Goal: Task Accomplishment & Management: Manage account settings

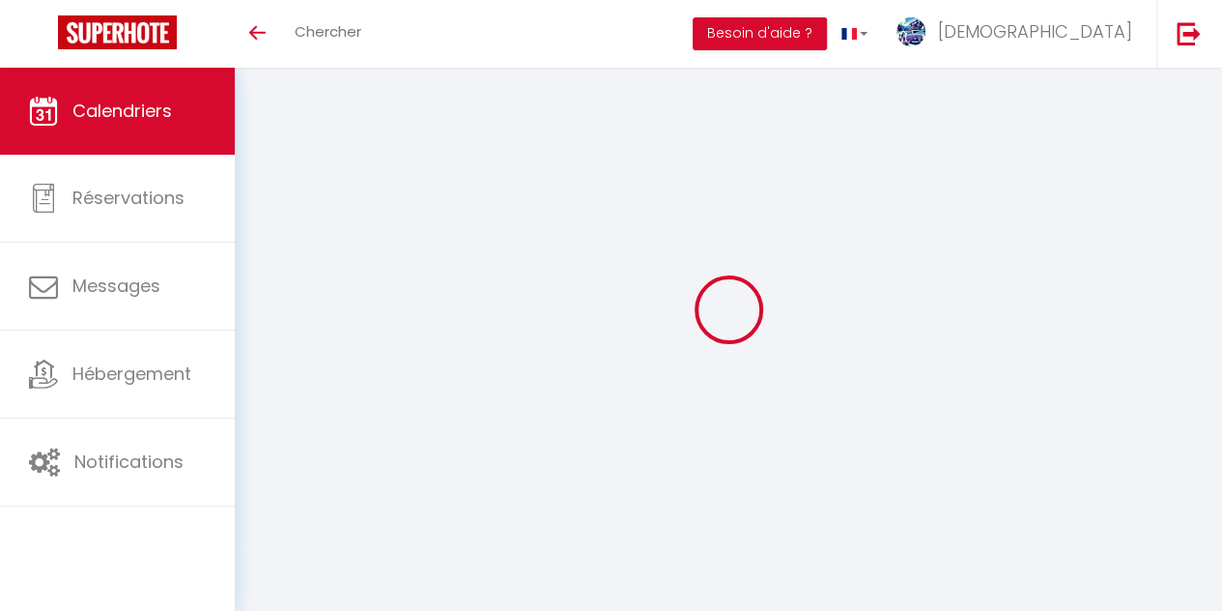
select select
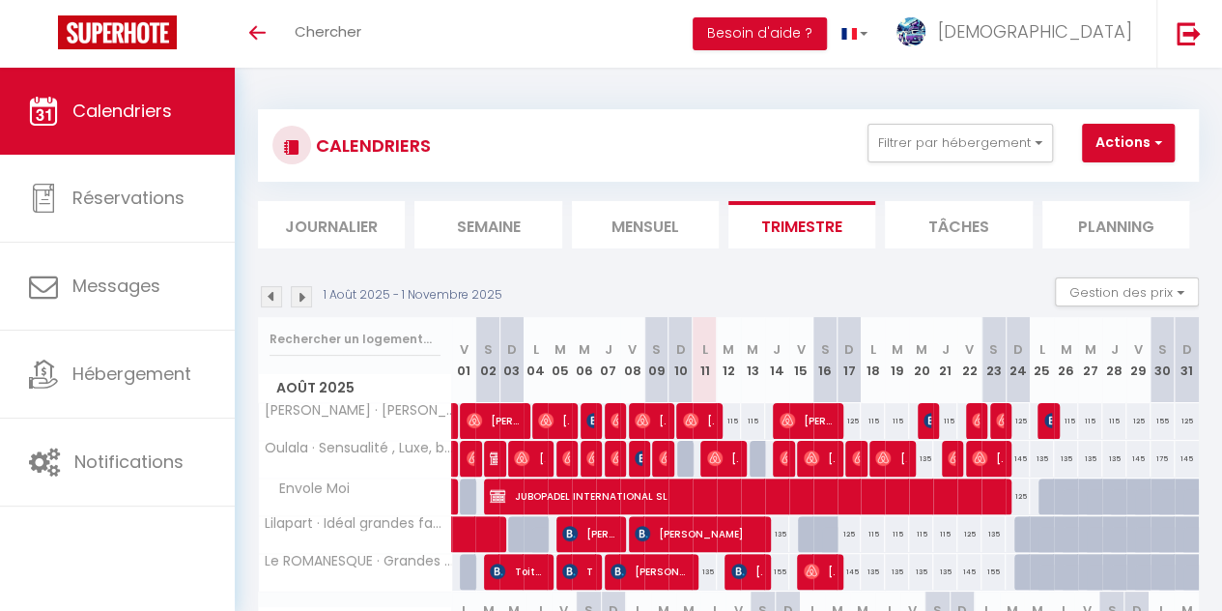
select select
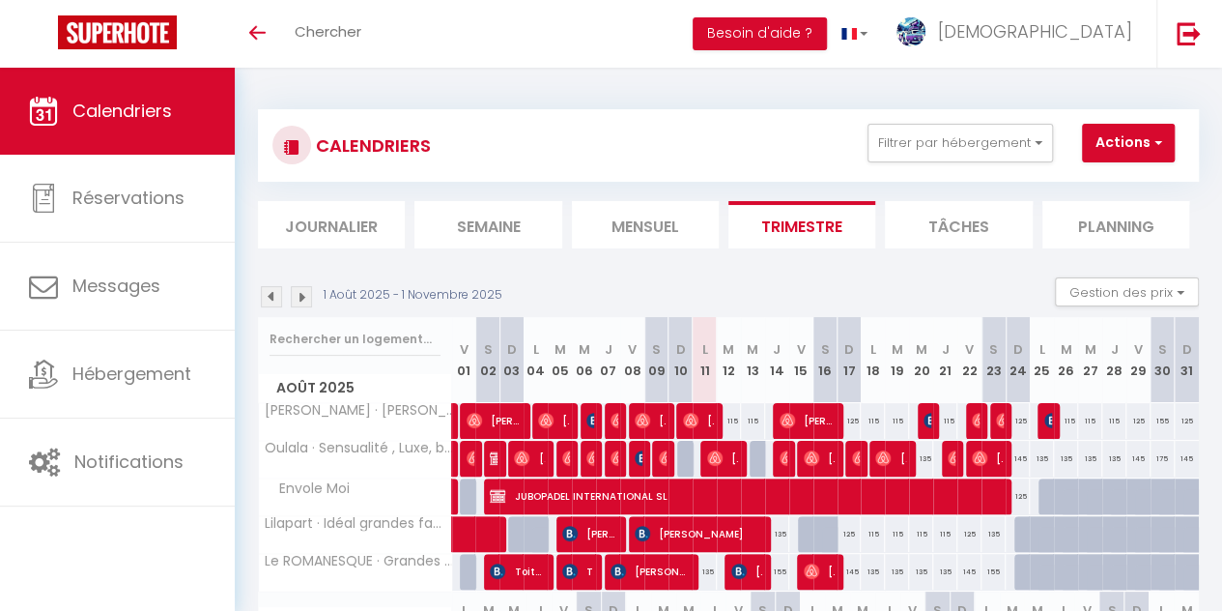
select select
click at [948, 453] on img at bounding box center [955, 457] width 15 height 15
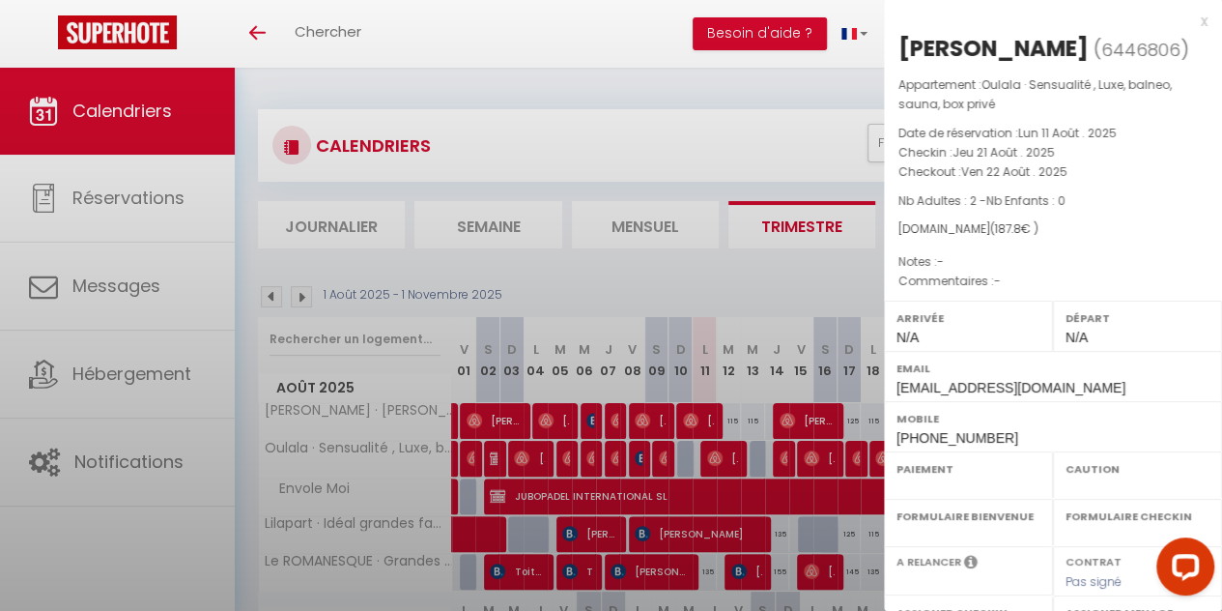
select select "OK"
select select "0"
select select "1"
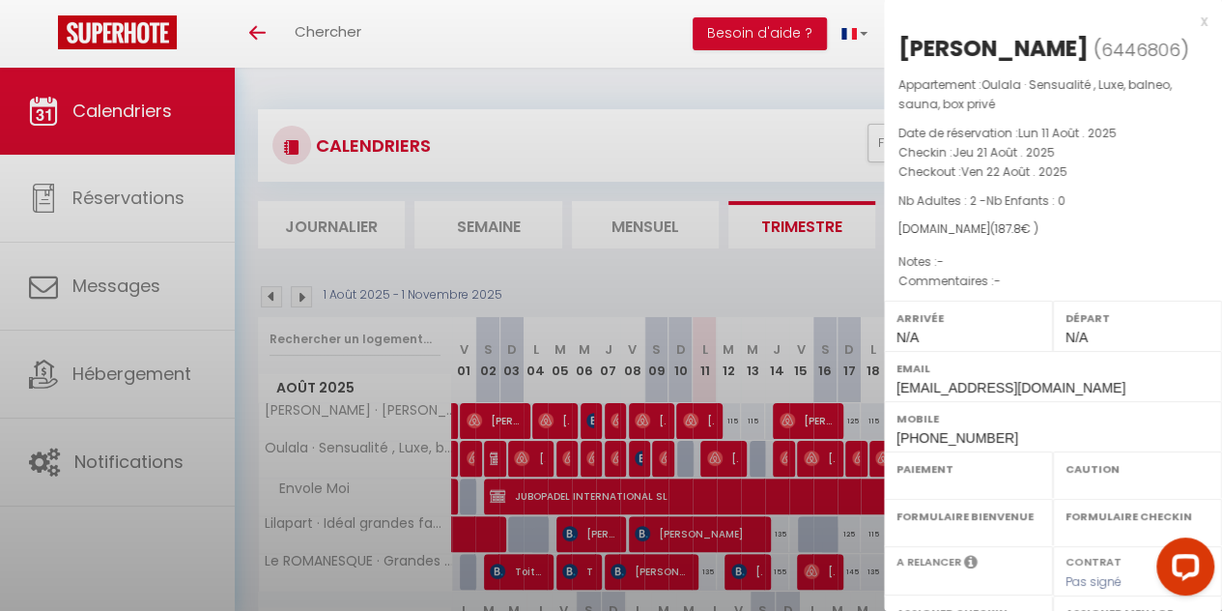
select select
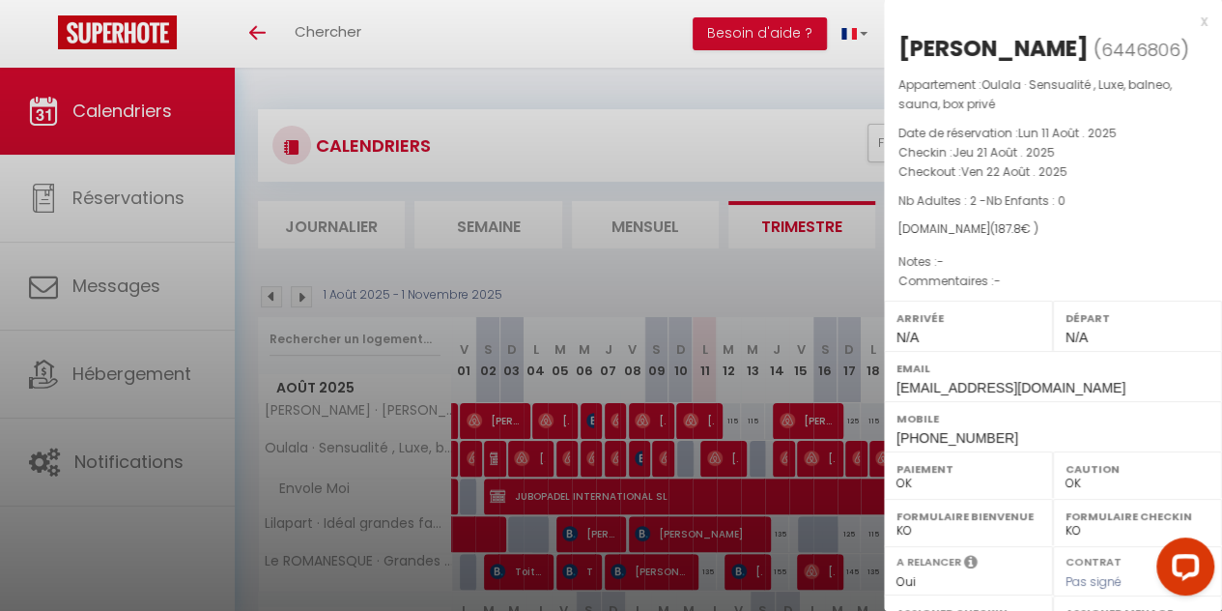
click at [721, 82] on div at bounding box center [611, 305] width 1222 height 611
